Goal: Download file/media

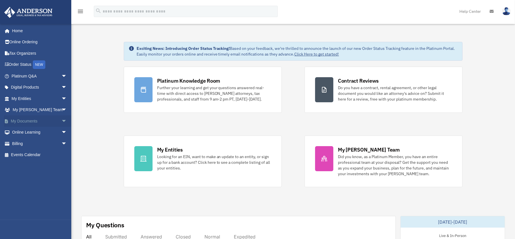
click at [61, 119] on span "arrow_drop_down" at bounding box center [66, 121] width 11 height 12
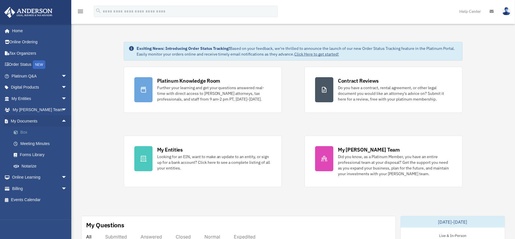
click at [30, 132] on link "Box" at bounding box center [42, 132] width 68 height 11
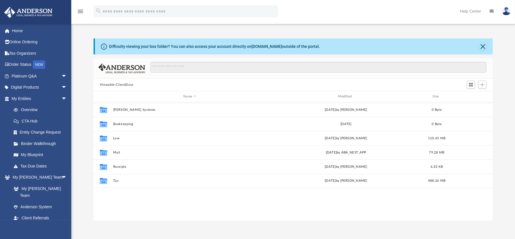
scroll to position [125, 395]
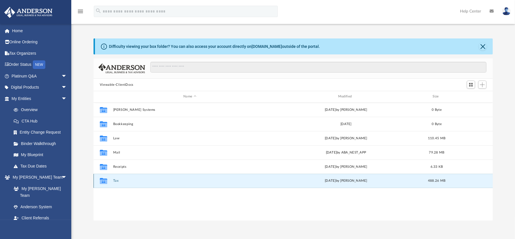
click at [114, 180] on button "Tax" at bounding box center [190, 181] width 154 height 4
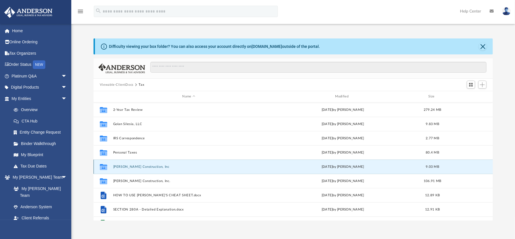
click at [129, 165] on button "Shawn Collard Construction, Inc" at bounding box center [188, 167] width 151 height 4
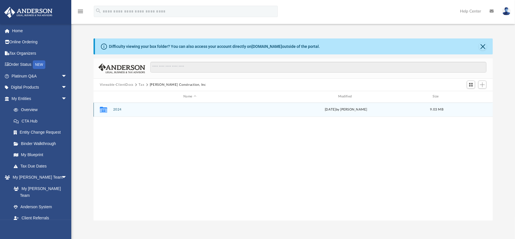
click at [115, 108] on button "2024" at bounding box center [190, 110] width 154 height 4
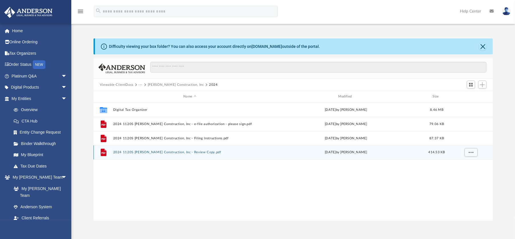
click at [202, 151] on button "2024 1120S Shawn Collard Construction, Inc - Review Copy.pdf" at bounding box center [190, 153] width 154 height 4
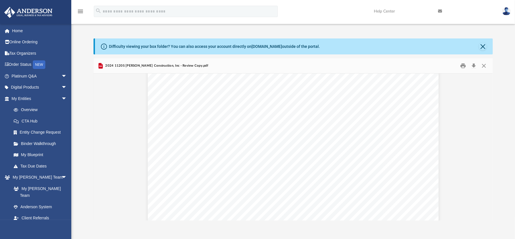
scroll to position [3079, 0]
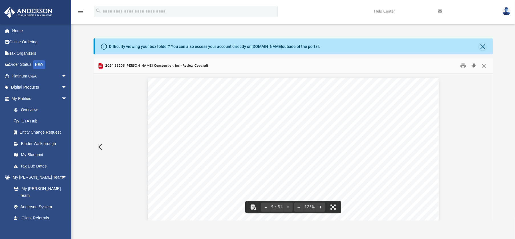
click at [474, 67] on button "Download" at bounding box center [473, 66] width 10 height 9
